Goal: Transaction & Acquisition: Download file/media

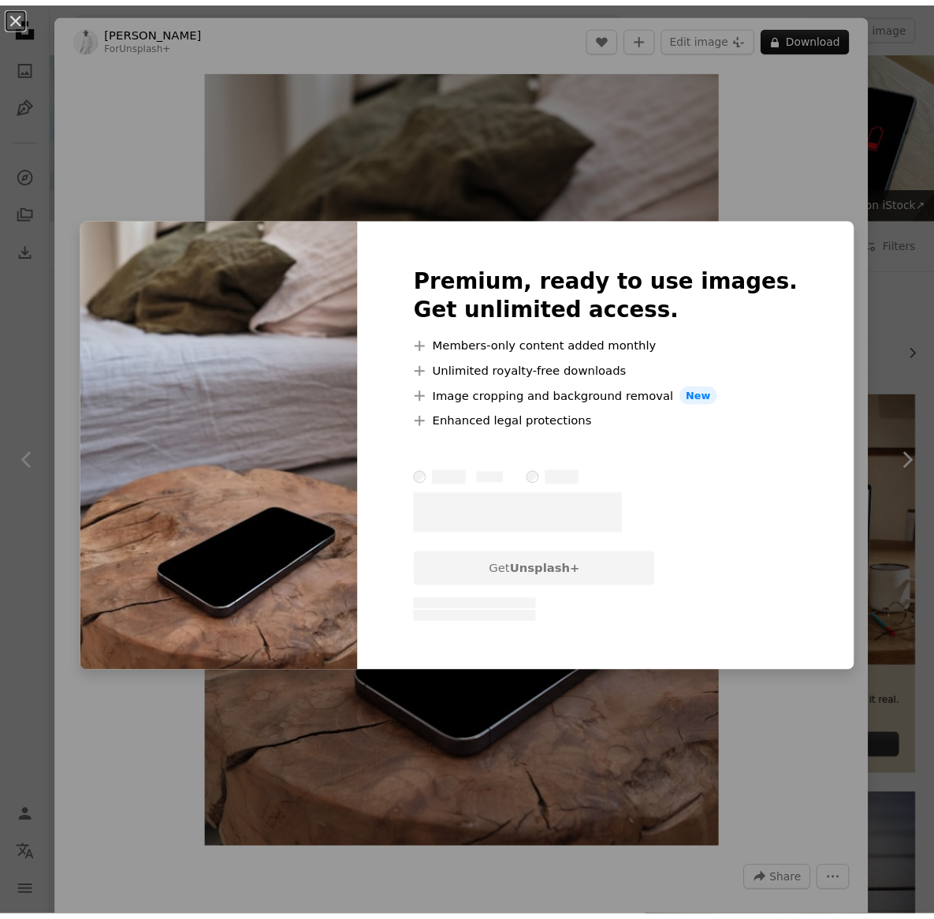
scroll to position [1350, 0]
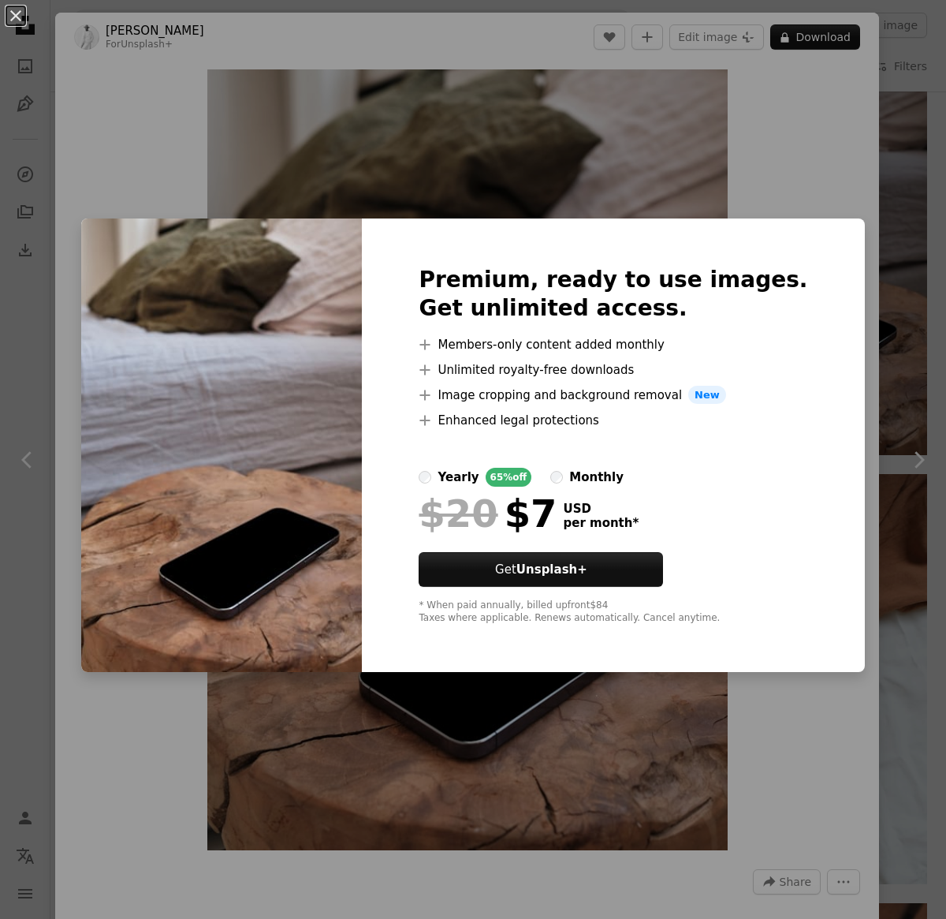
click at [739, 169] on div "An X shape Premium, ready to use images. Get unlimited access. A plus sign Memb…" at bounding box center [473, 459] width 946 height 919
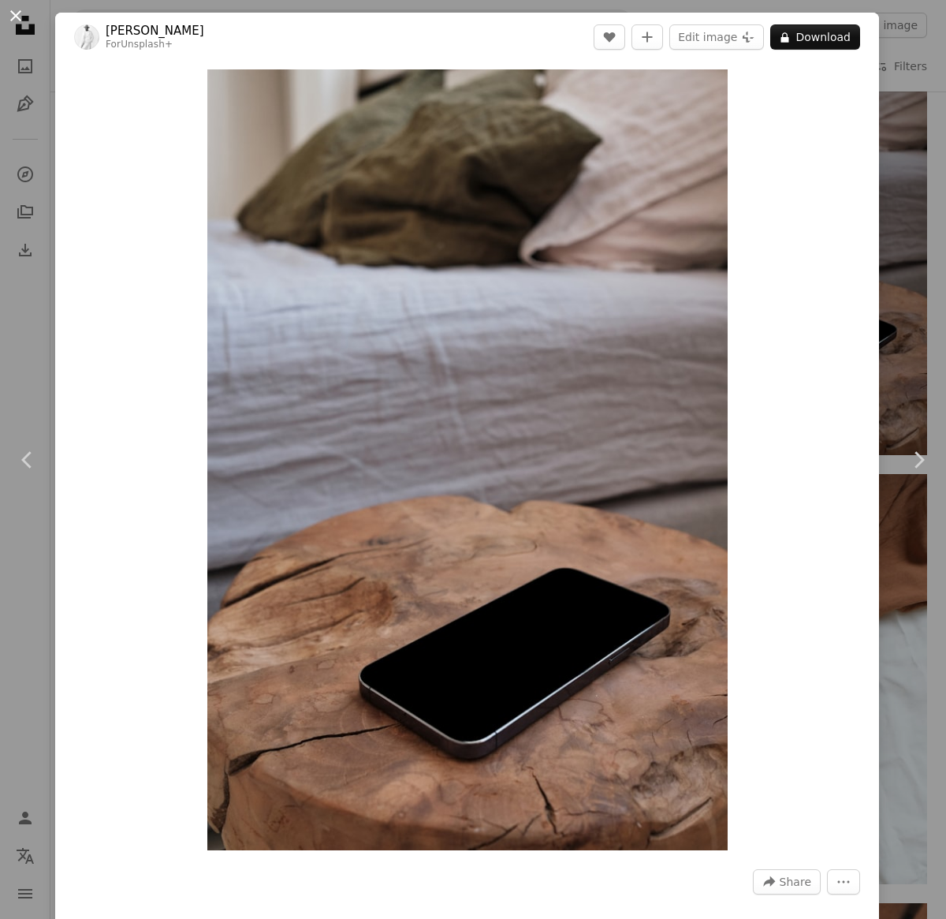
click at [22, 16] on button "An X shape" at bounding box center [15, 15] width 19 height 19
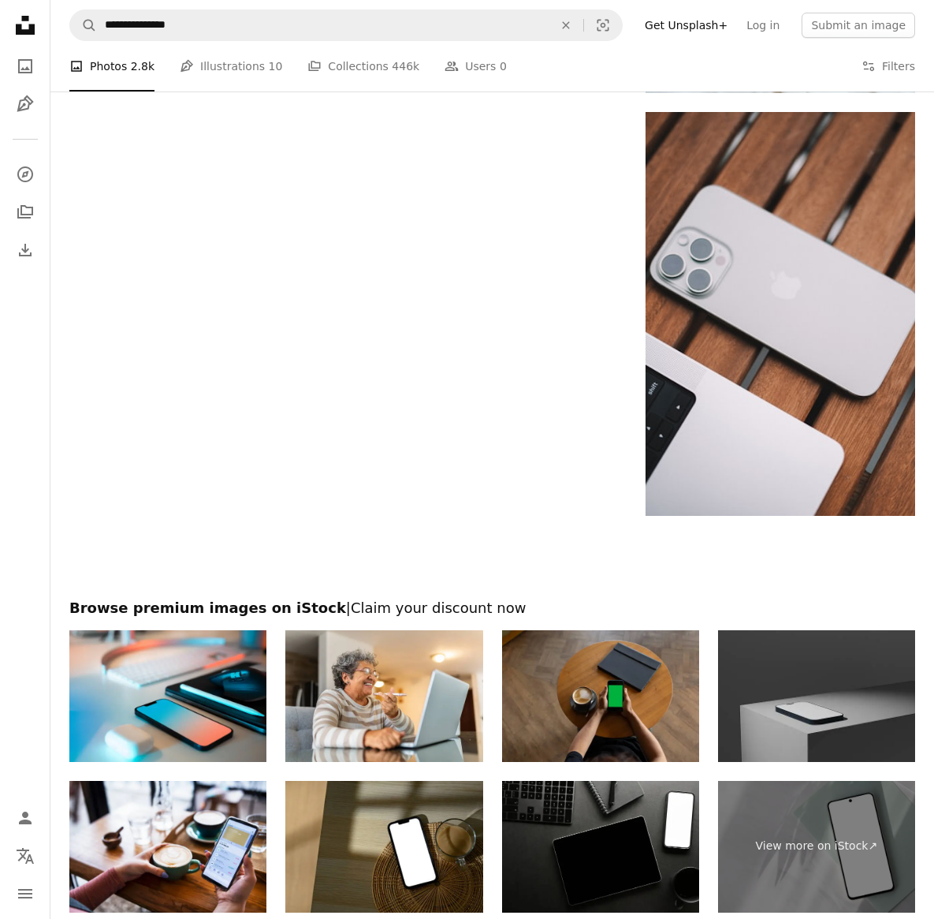
scroll to position [2406, 0]
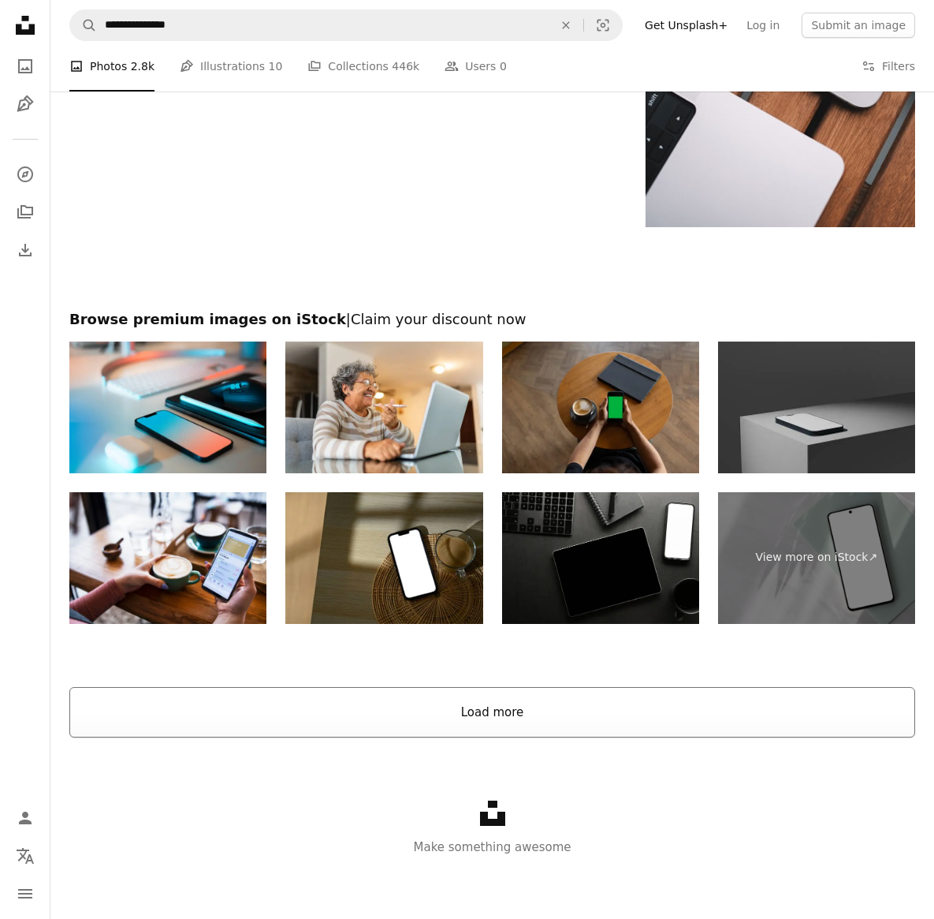
click at [543, 716] on button "Load more" at bounding box center [492, 712] width 846 height 50
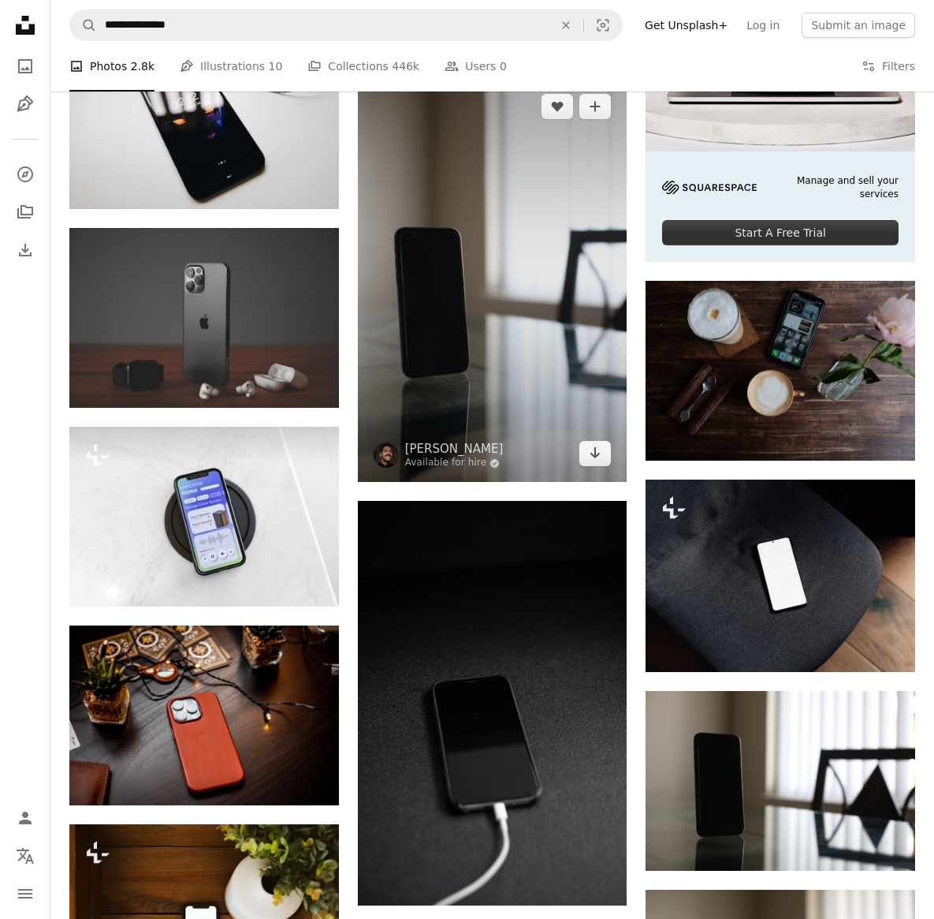
scroll to position [6207, 0]
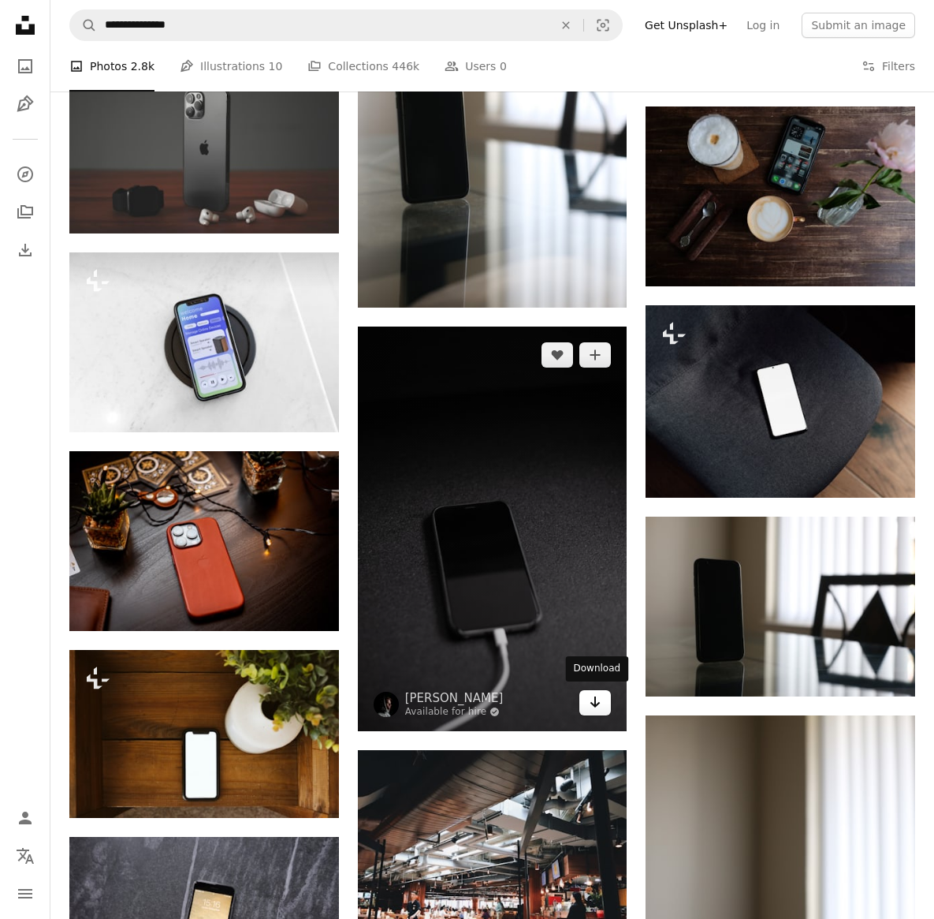
click at [606, 707] on link "Arrow pointing down" at bounding box center [596, 702] width 32 height 25
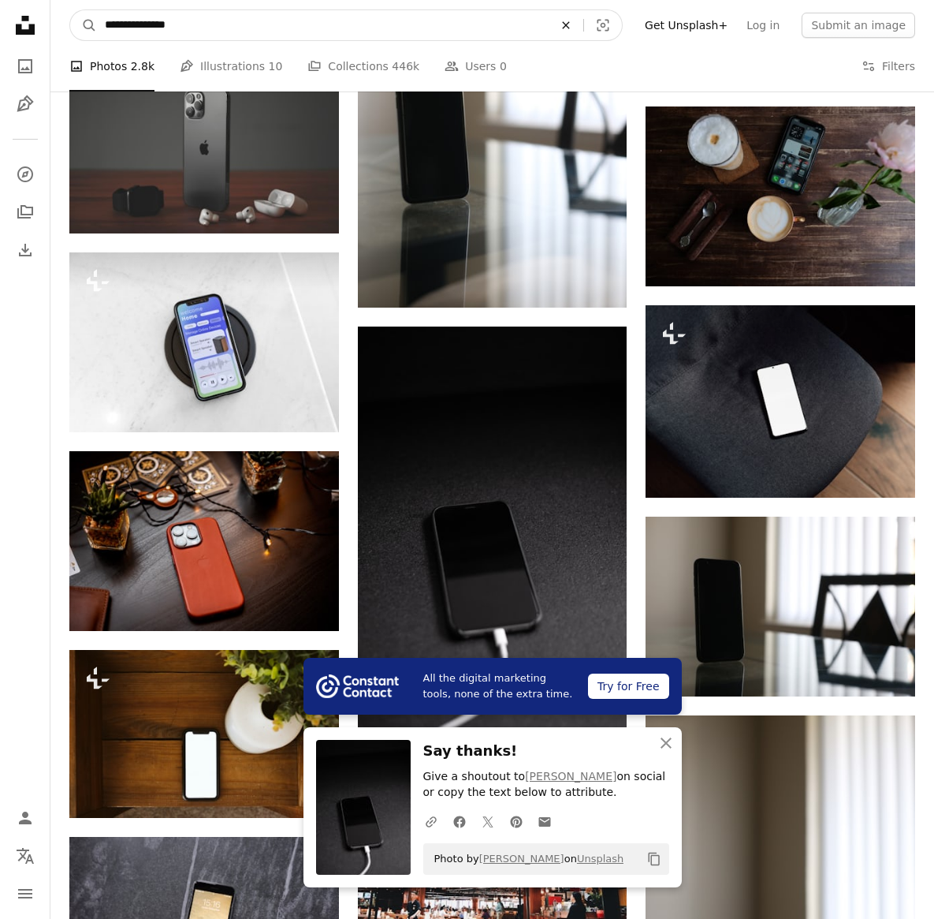
click at [582, 23] on icon "An X shape" at bounding box center [566, 25] width 35 height 13
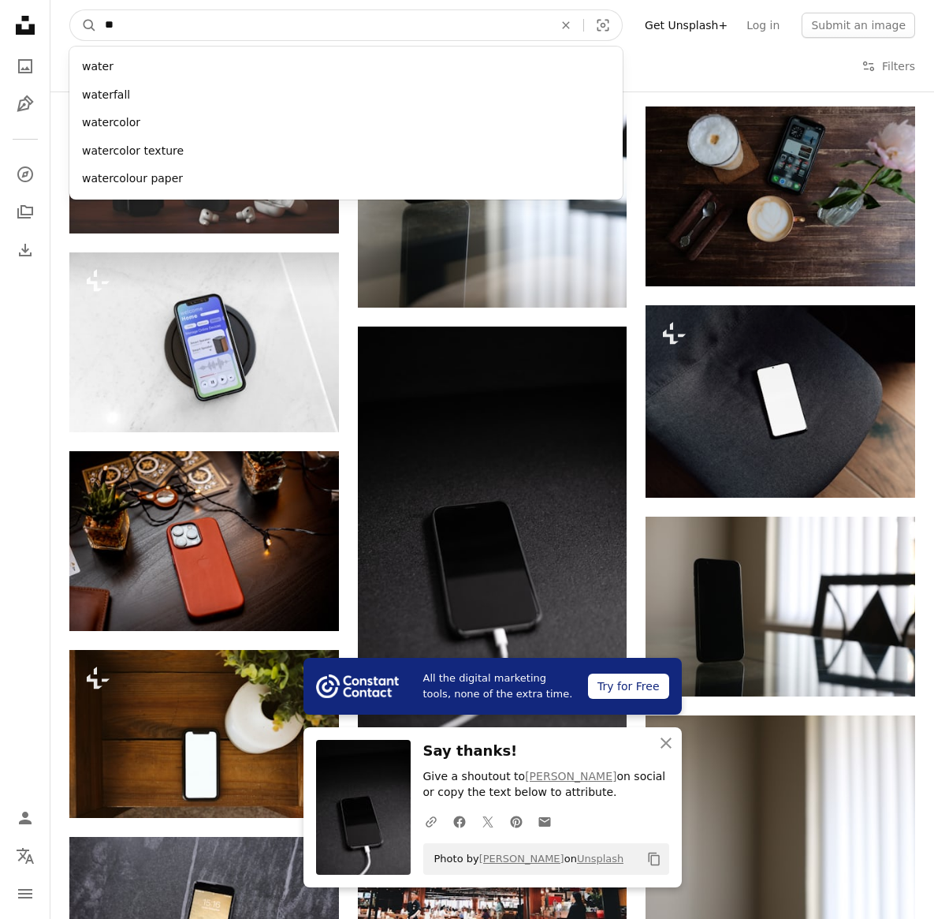
type input "*"
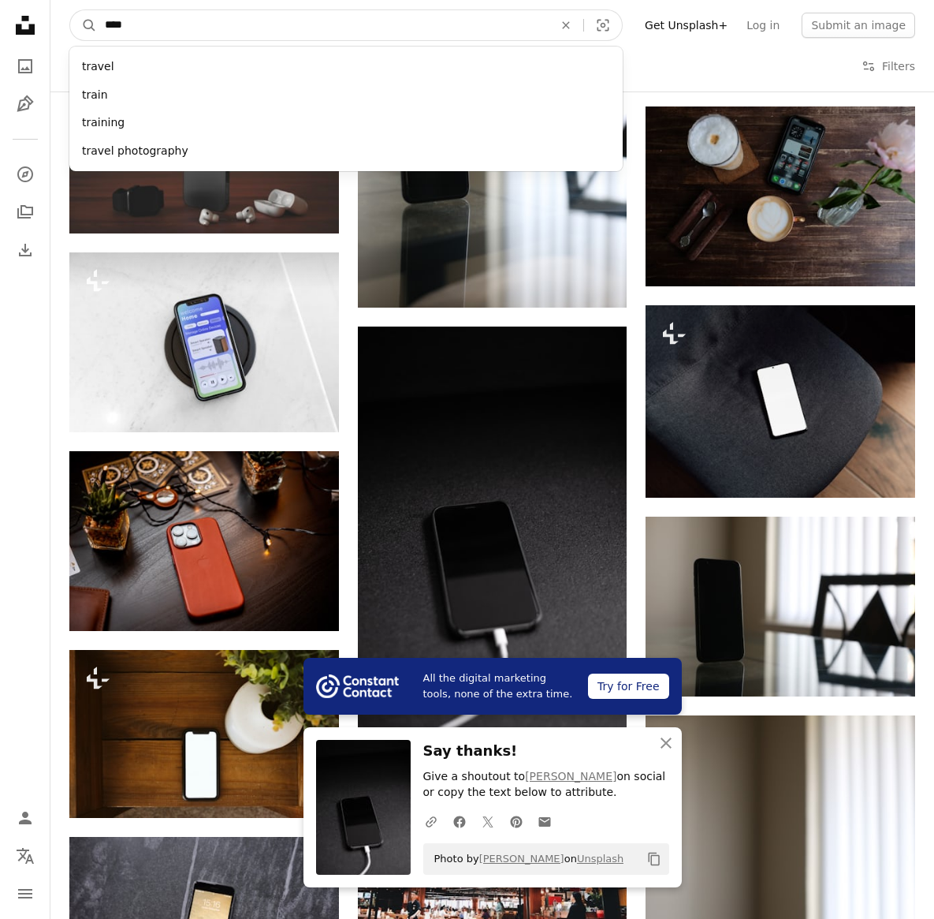
type input "*****"
click button "A magnifying glass" at bounding box center [83, 25] width 27 height 30
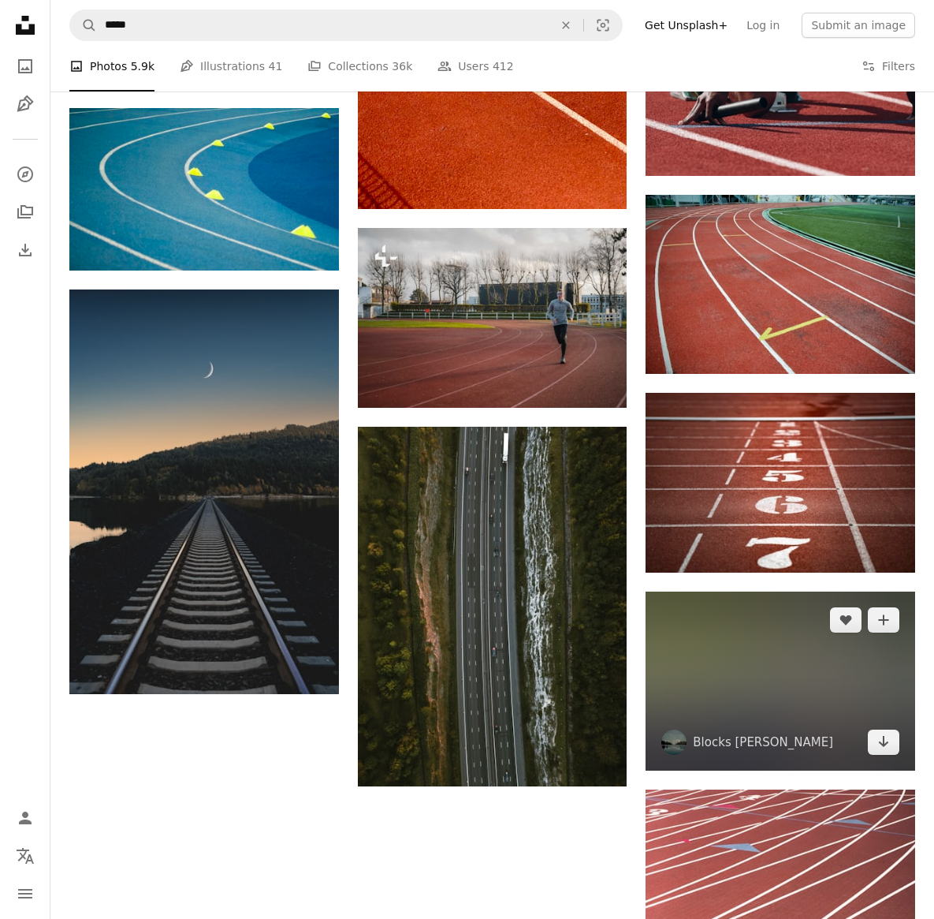
scroll to position [1352, 0]
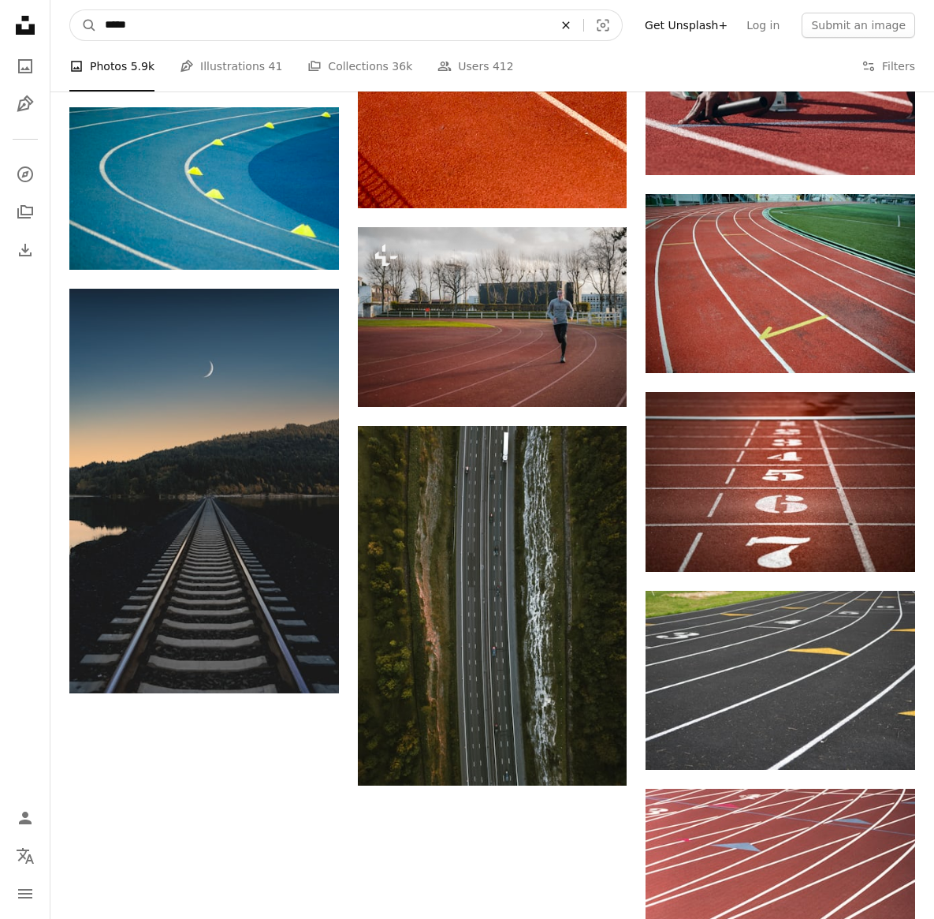
click at [583, 25] on icon "An X shape" at bounding box center [566, 25] width 35 height 13
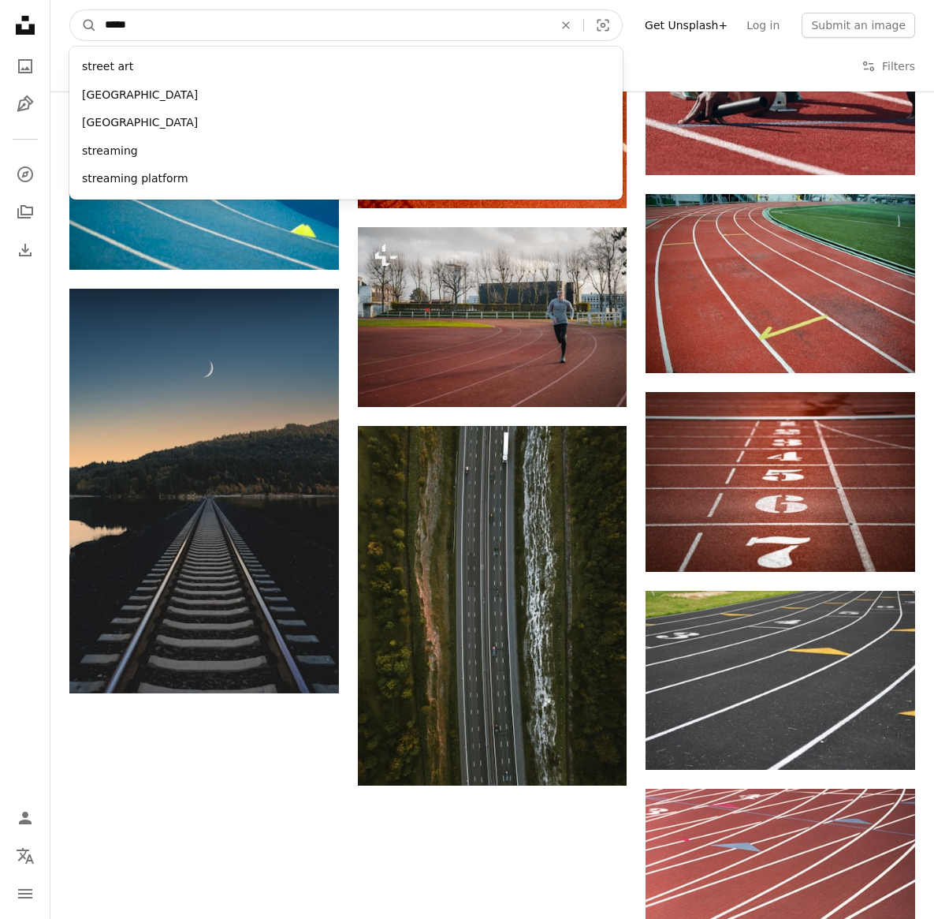
type input "******"
click button "A magnifying glass" at bounding box center [83, 25] width 27 height 30
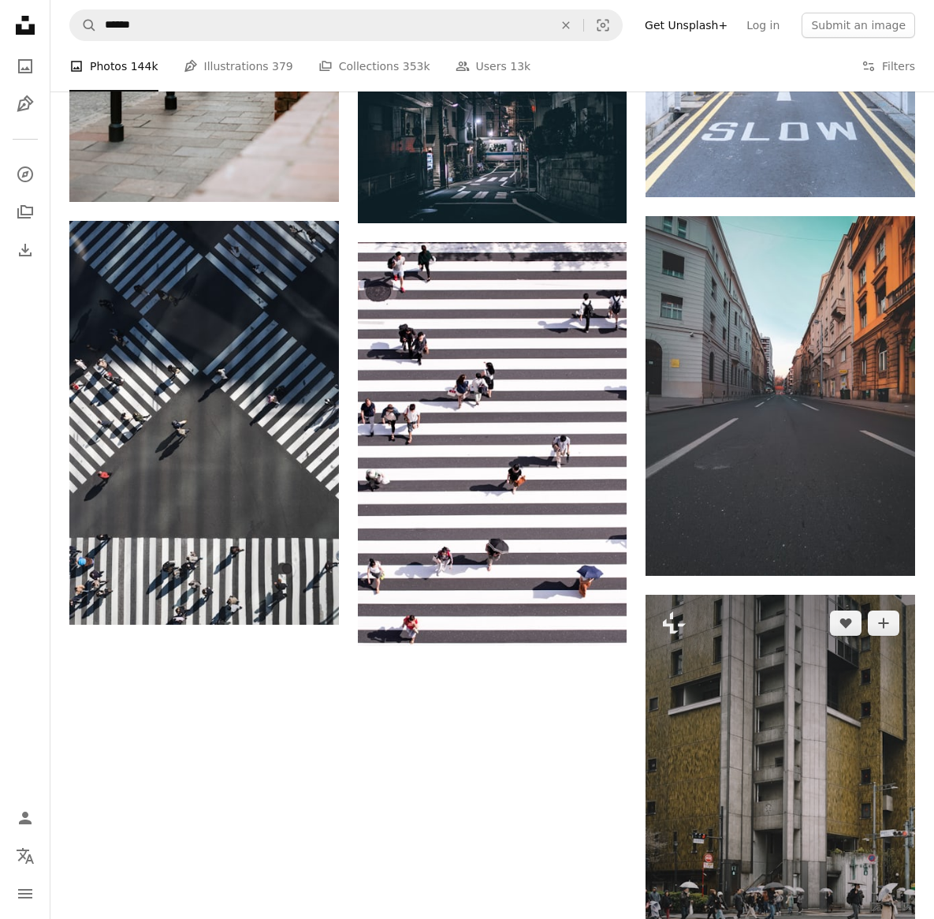
scroll to position [1929, 0]
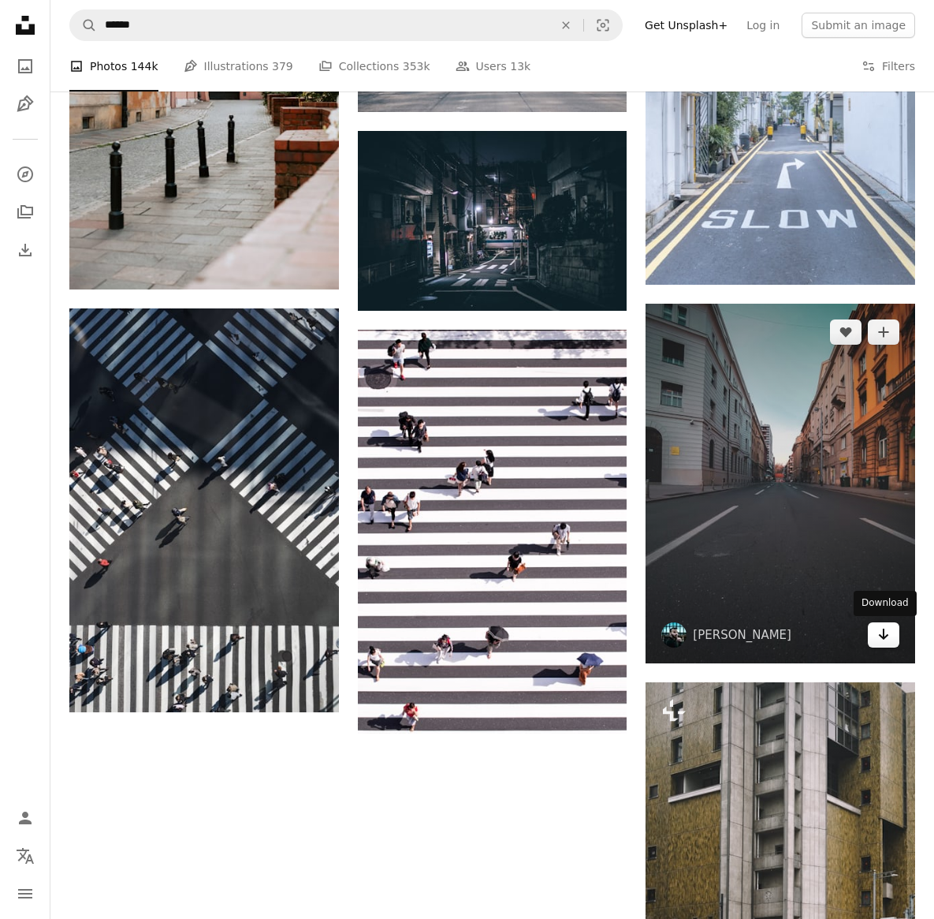
click at [889, 639] on icon "Arrow pointing down" at bounding box center [884, 633] width 13 height 19
